Goal: Use online tool/utility: Use online tool/utility

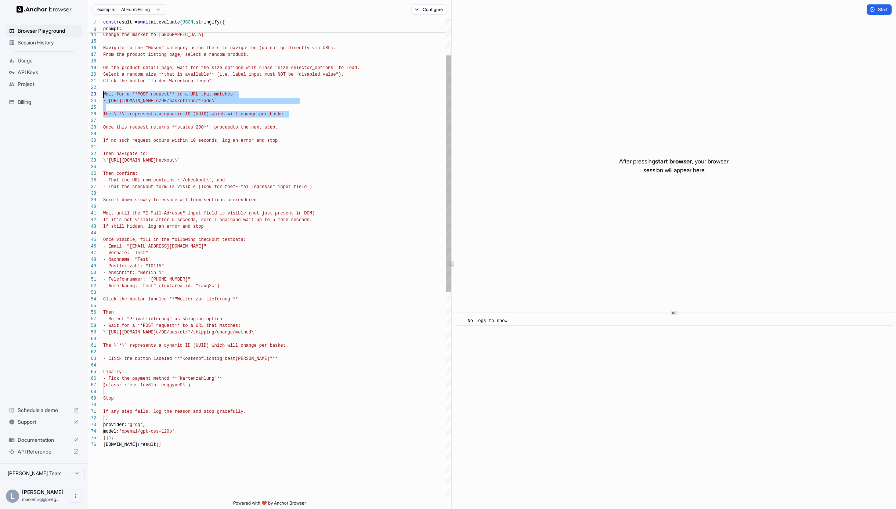
scroll to position [13, 0]
drag, startPoint x: 291, startPoint y: 115, endPoint x: 101, endPoint y: 96, distance: 190.7
click at [103, 96] on div "Wait for a **POST request** to a URL that matches: \`[URL][DOMAIN_NAME] e/DE/ba…" at bounding box center [277, 434] width 348 height 976
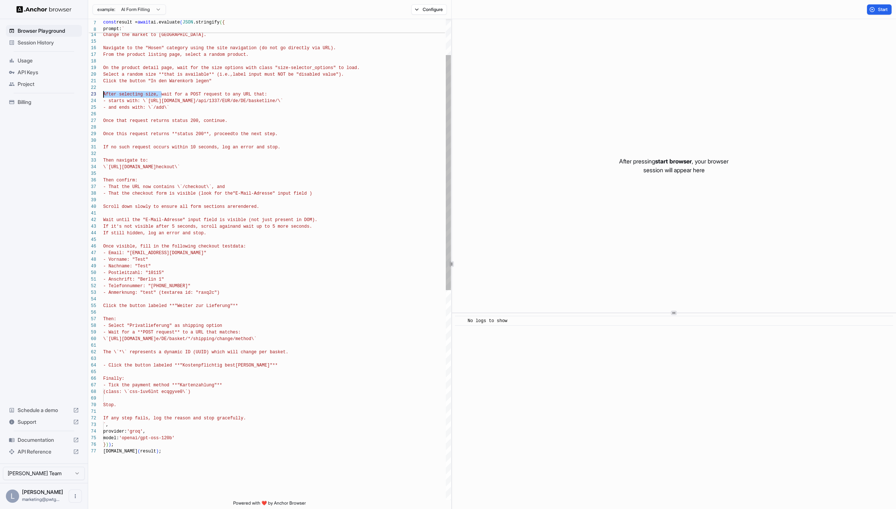
drag, startPoint x: 162, startPoint y: 94, endPoint x: 102, endPoint y: 95, distance: 59.8
click at [103, 95] on div "After selecting size, wait for a POST request to a ny URL that: - starts with: …" at bounding box center [277, 437] width 348 height 983
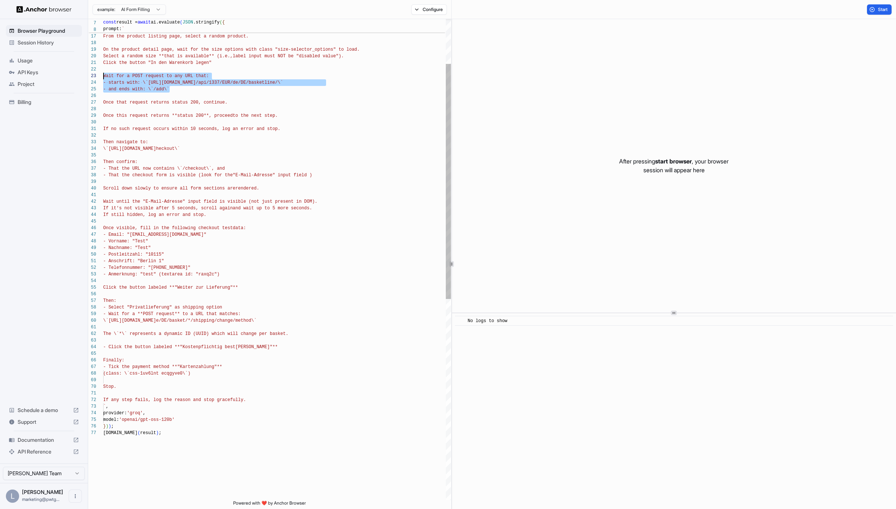
drag, startPoint x: 171, startPoint y: 88, endPoint x: 99, endPoint y: 75, distance: 73.1
click at [103, 75] on div "Wait for a POST request to any URL that: - starts with: \`[URL][DOMAIN_NAME] /a…" at bounding box center [277, 418] width 348 height 983
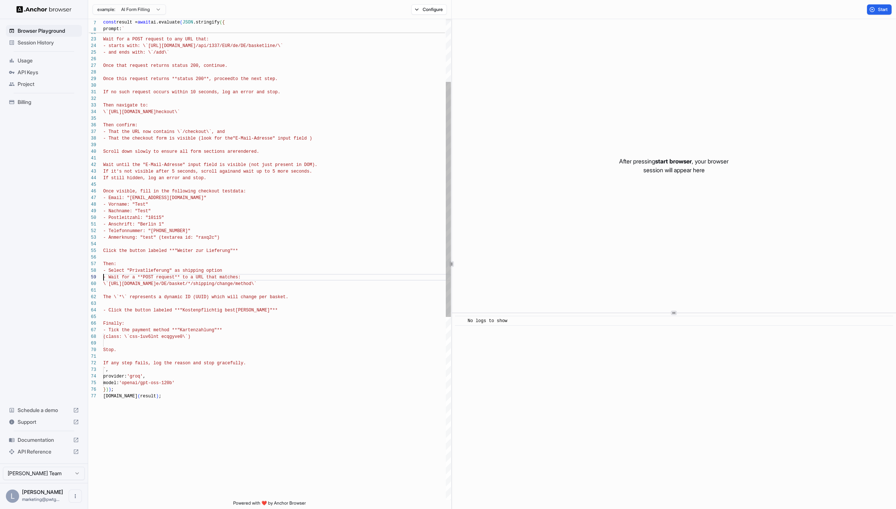
scroll to position [53, 0]
drag, startPoint x: 103, startPoint y: 277, endPoint x: 241, endPoint y: 278, distance: 138.0
click at [241, 278] on div "Wait for a POST request to any URL that: - starts with: \`[URL][DOMAIN_NAME] /a…" at bounding box center [277, 382] width 348 height 983
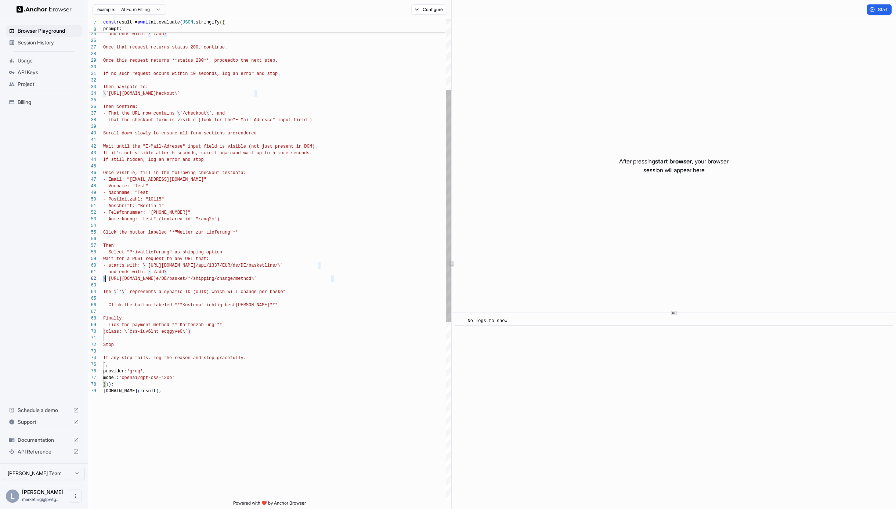
scroll to position [7, 0]
drag, startPoint x: 103, startPoint y: 279, endPoint x: 336, endPoint y: 279, distance: 232.4
click at [336, 279] on div "Wait for a POST request to any URL that: - starts with: \`[URL][DOMAIN_NAME] /a…" at bounding box center [277, 370] width 348 height 996
drag, startPoint x: 323, startPoint y: 264, endPoint x: 143, endPoint y: 265, distance: 180.2
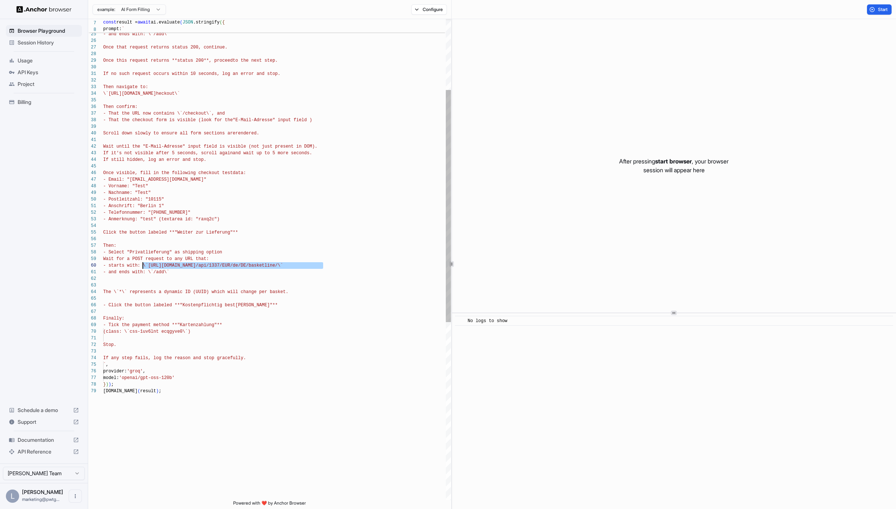
click at [143, 265] on div "Wait for a POST request to any URL that: - starts with: \`[URL][DOMAIN_NAME] /a…" at bounding box center [277, 370] width 348 height 996
click at [174, 274] on div "Wait for a POST request to any URL that: - starts with: \`[URL][DOMAIN_NAME] /a…" at bounding box center [277, 370] width 348 height 996
click at [159, 271] on div "Wait for a POST request to any URL that: - starts with: \`[URL][DOMAIN_NAME] /a…" at bounding box center [277, 370] width 348 height 996
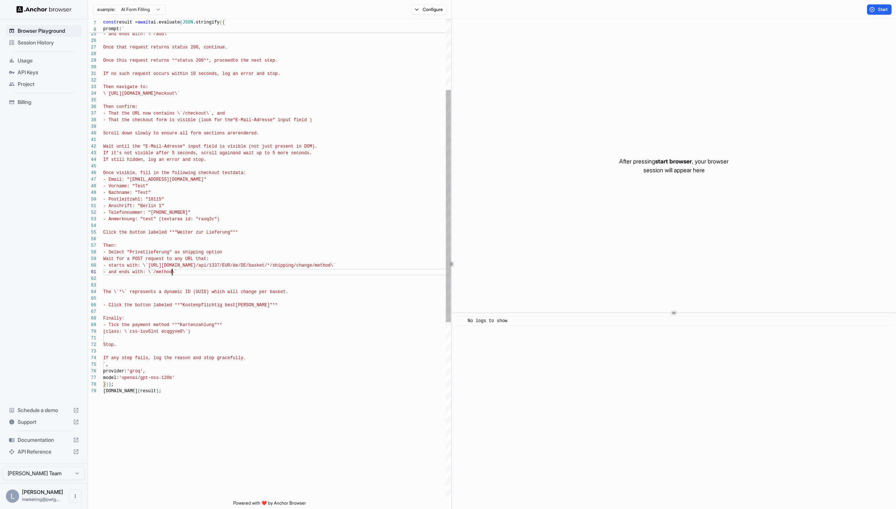
click at [178, 295] on div "Wait for a POST request to any URL that: - starts with: \`[URL][DOMAIN_NAME] /a…" at bounding box center [277, 370] width 348 height 996
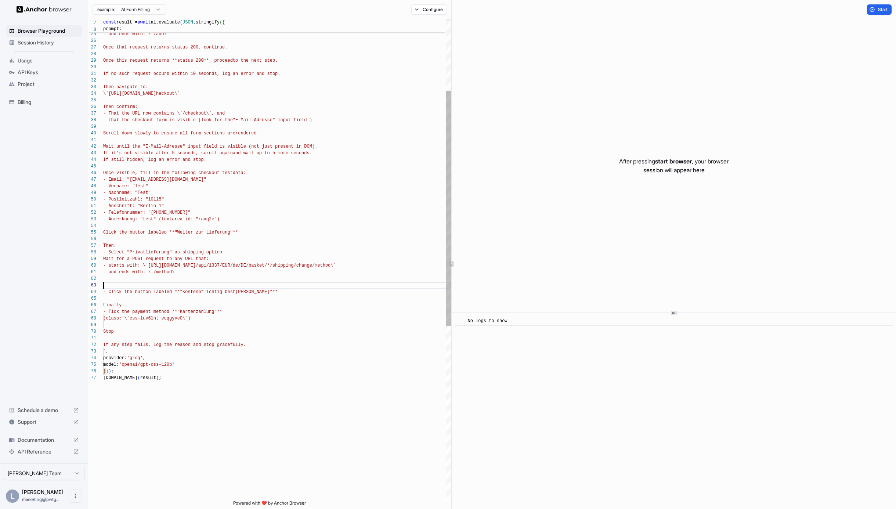
scroll to position [7, 0]
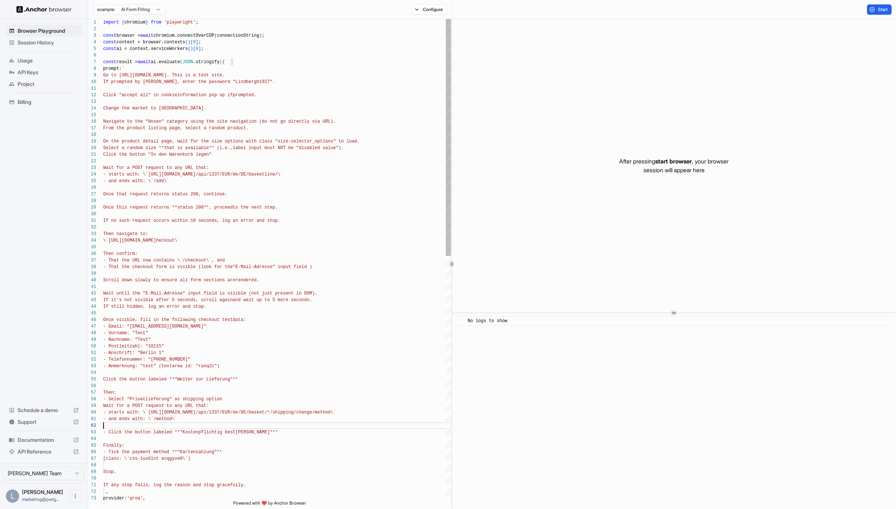
click at [183, 84] on div "Wait for a POST request to any URL that: - starts with: \`[URL][DOMAIN_NAME] /a…" at bounding box center [277, 507] width 348 height 976
type textarea "**********"
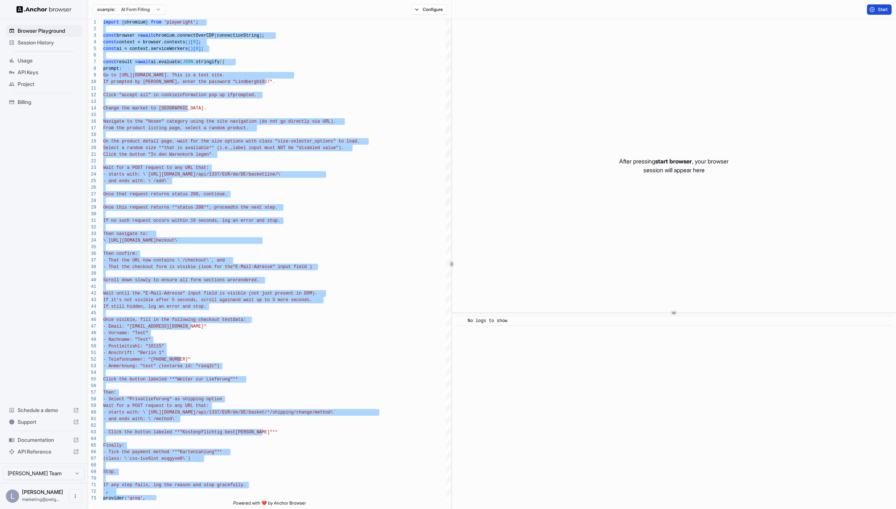
click at [875, 11] on button "Start" at bounding box center [879, 9] width 25 height 10
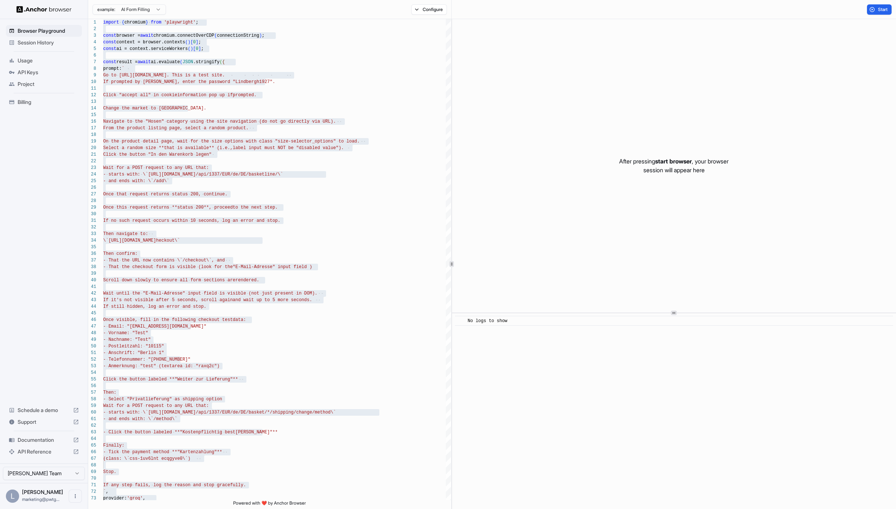
scroll to position [0, 0]
